Goal: Information Seeking & Learning: Learn about a topic

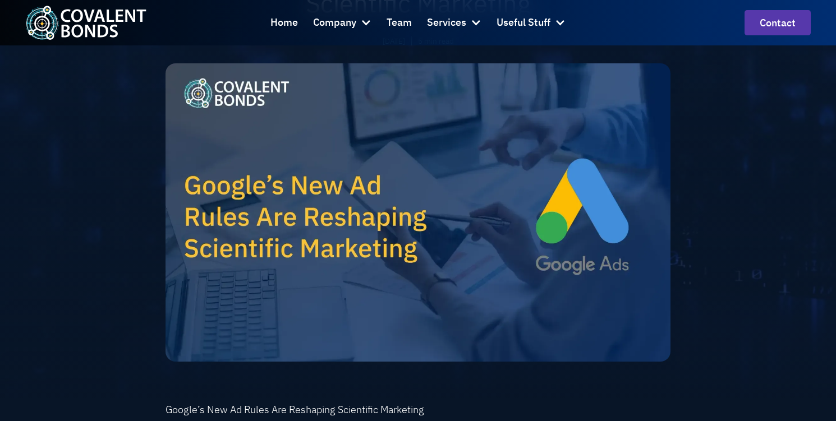
scroll to position [103, 0]
